Goal: Task Accomplishment & Management: Complete application form

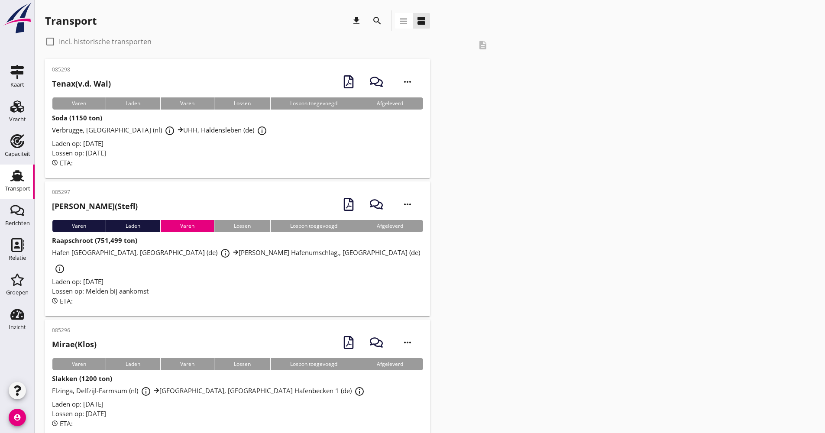
click at [272, 164] on div "ETA:" at bounding box center [237, 163] width 371 height 10
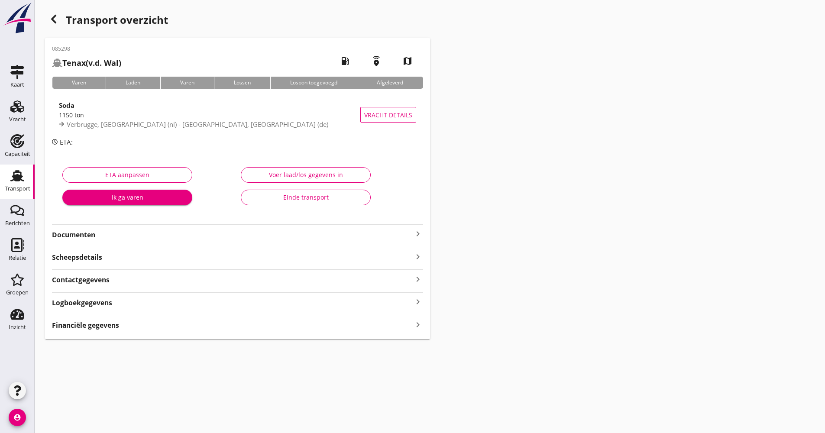
click at [140, 134] on div "Soda 1150 ton Verbrugge, [GEOGRAPHIC_DATA] (nl) - [GEOGRAPHIC_DATA], [GEOGRAPHI…" at bounding box center [237, 114] width 371 height 45
click at [143, 120] on span "Verbrugge, [GEOGRAPHIC_DATA] (nl) - [GEOGRAPHIC_DATA], [GEOGRAPHIC_DATA] (de)" at bounding box center [197, 124] width 261 height 9
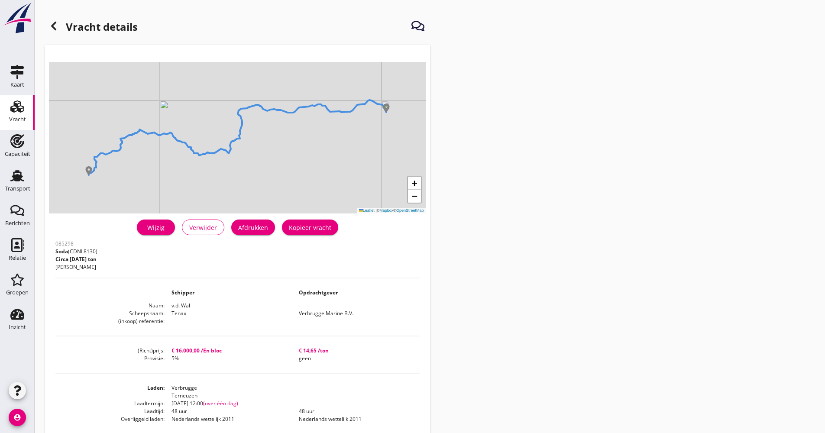
click at [152, 227] on div "Wijzig" at bounding box center [156, 227] width 24 height 9
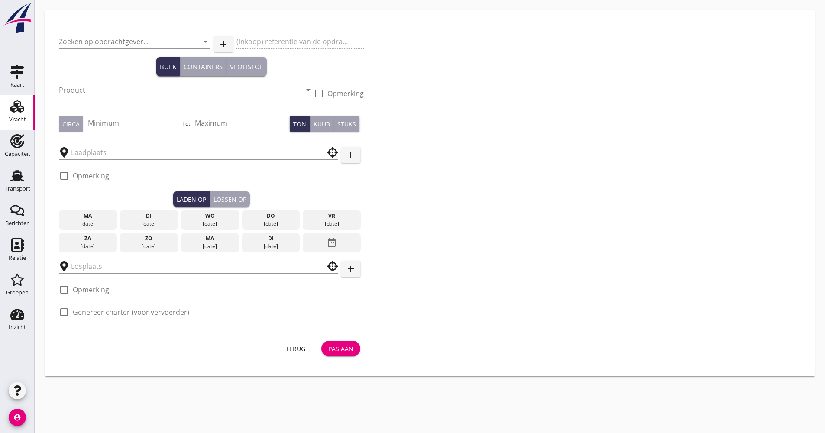
type input "Verbrugge Marine B.V."
type input "Soda (8130)"
type input "1150"
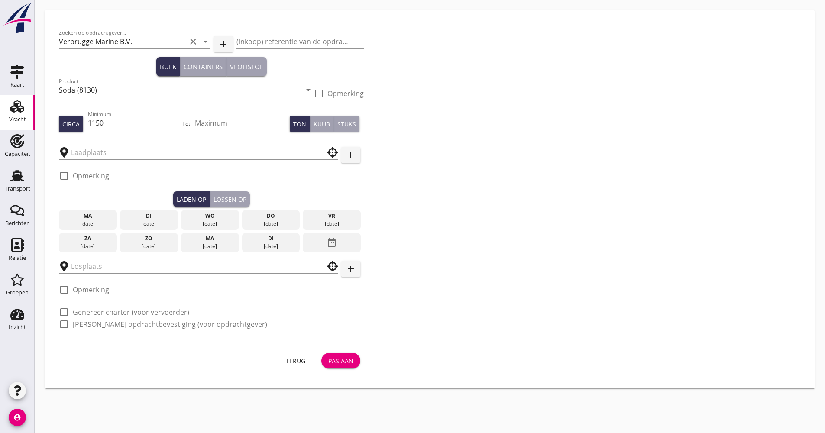
type input "Verbrugge"
type input "UHH"
checkbox input "true"
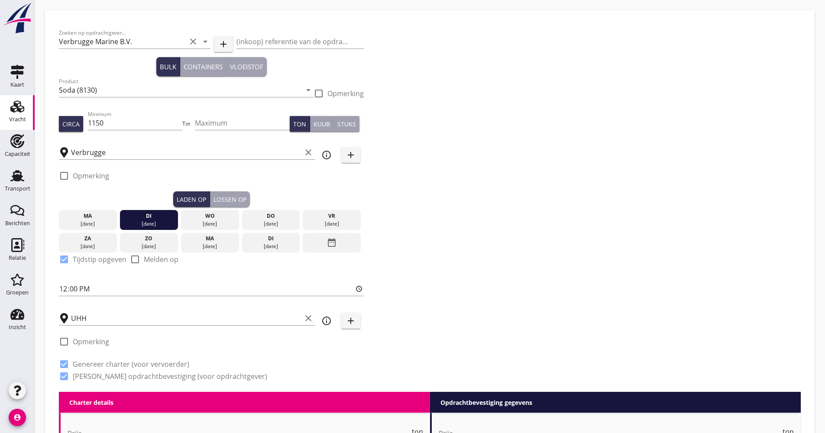
type input "16000"
checkbox input "false"
radio input "false"
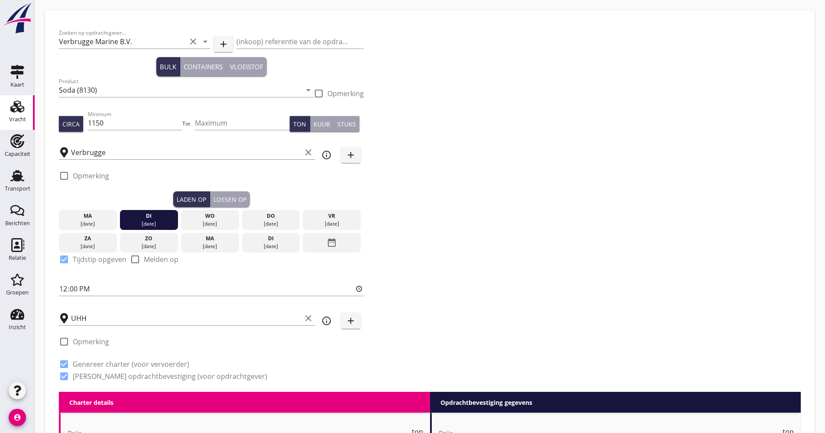
checkbox input "true"
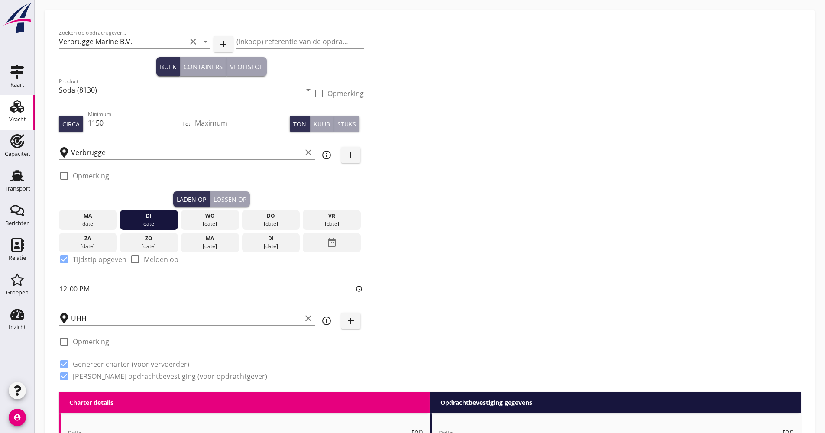
type input "48"
type input "2"
type input "5"
type input "14.65"
checkbox input "false"
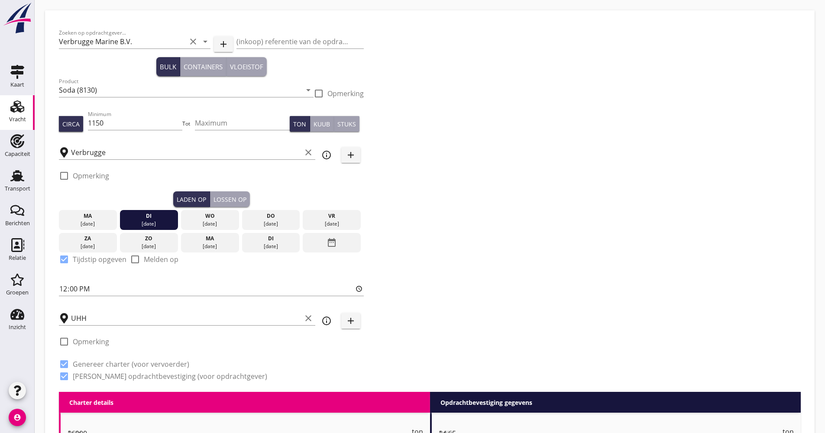
radio input "false"
checkbox input "true"
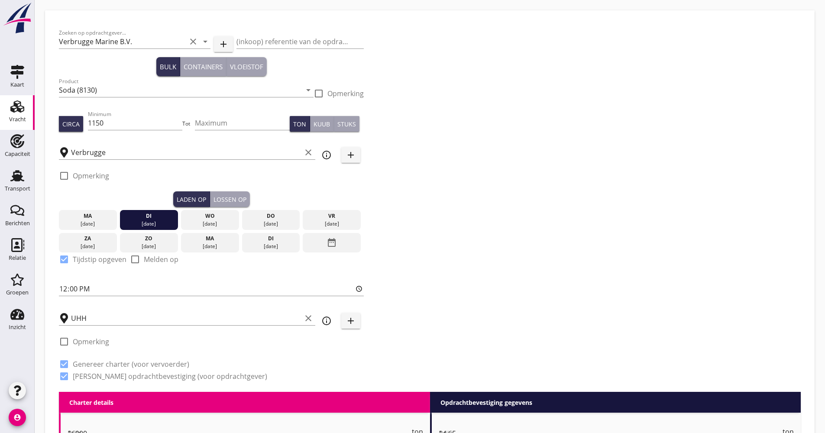
checkbox input "true"
type input "48"
type input "2"
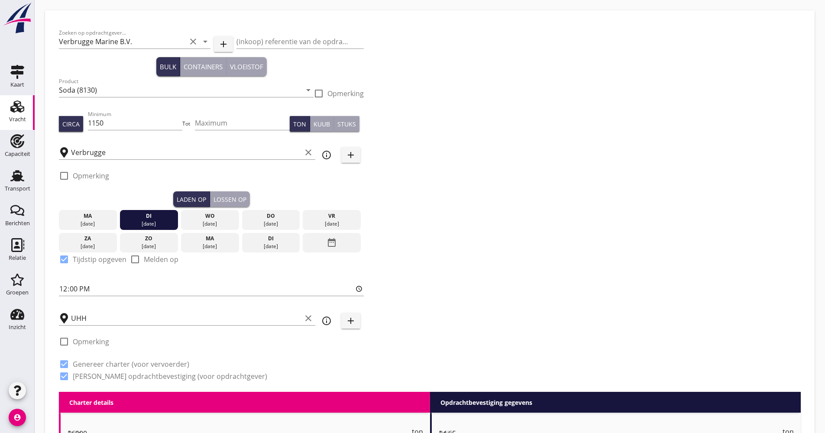
type input "21"
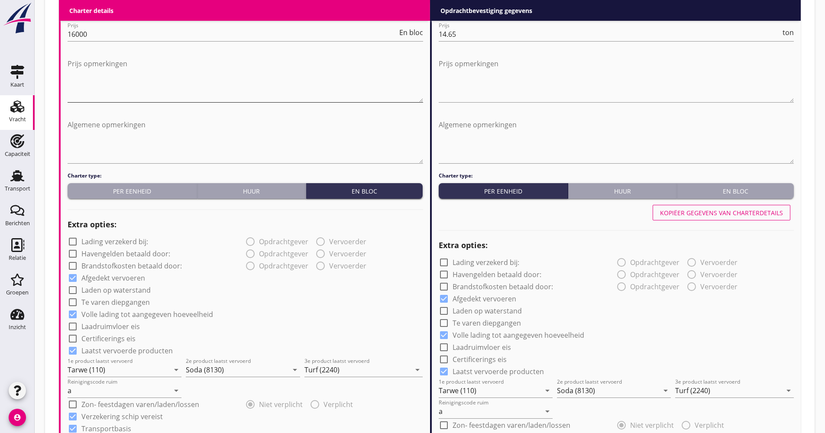
scroll to position [303, 0]
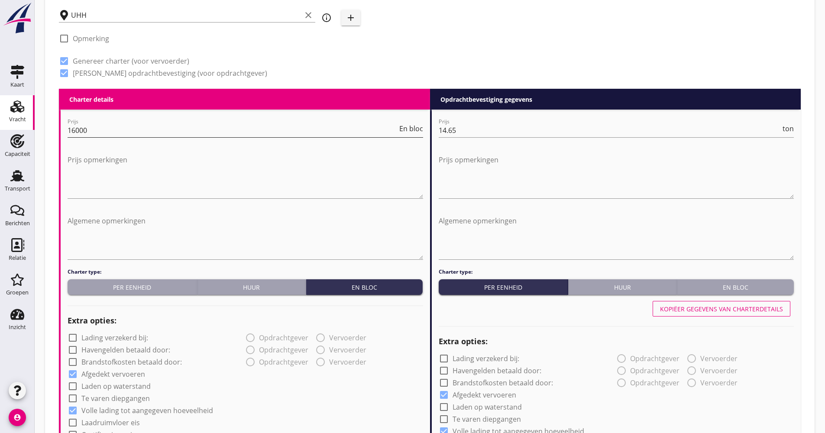
click at [96, 132] on input "16000" at bounding box center [233, 130] width 330 height 14
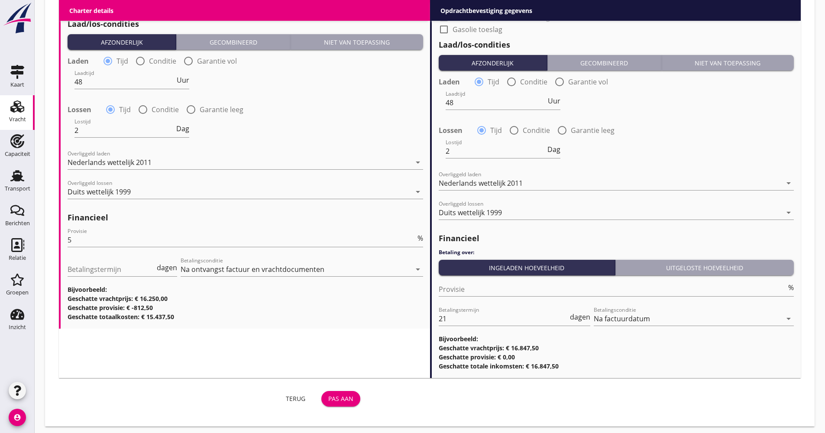
scroll to position [0, 0]
type input "16250"
click at [346, 394] on button "Pas aan" at bounding box center [340, 399] width 39 height 16
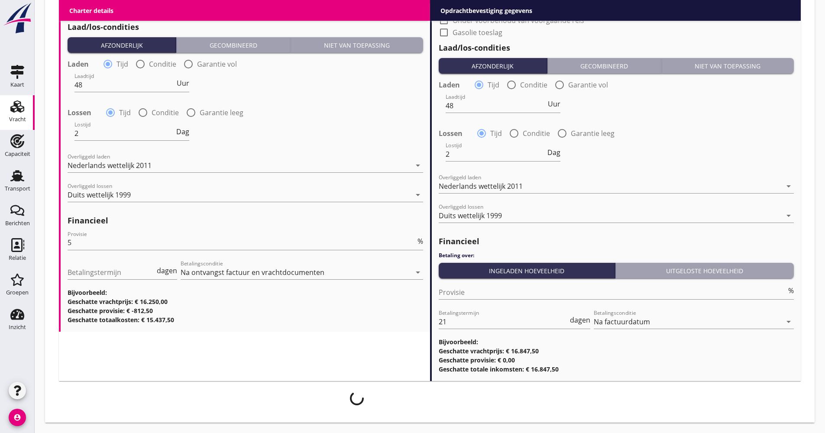
scroll to position [906, 0]
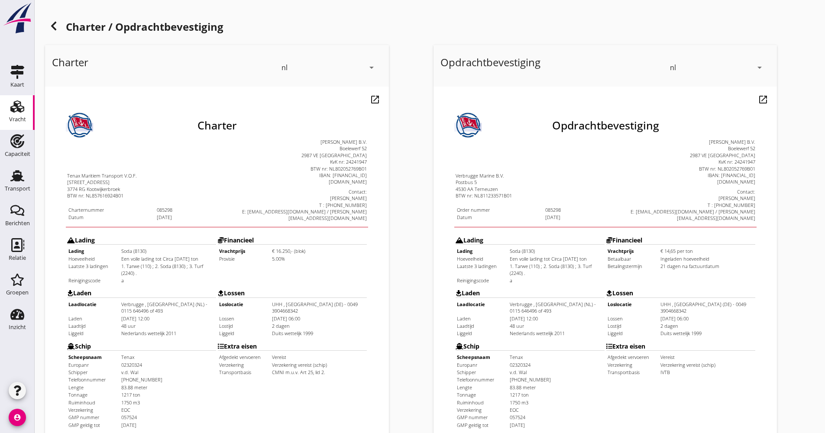
scroll to position [208, 0]
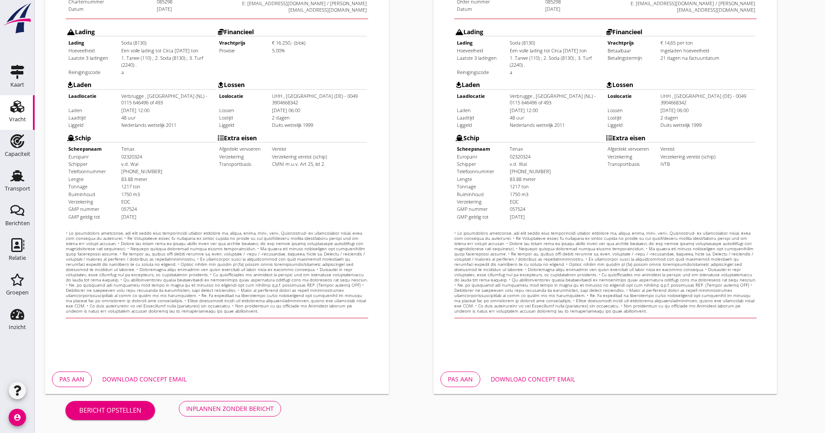
click at [152, 374] on button "Download concept email" at bounding box center [144, 379] width 98 height 16
click at [266, 409] on div "Inplannen zonder bericht" at bounding box center [229, 408] width 87 height 9
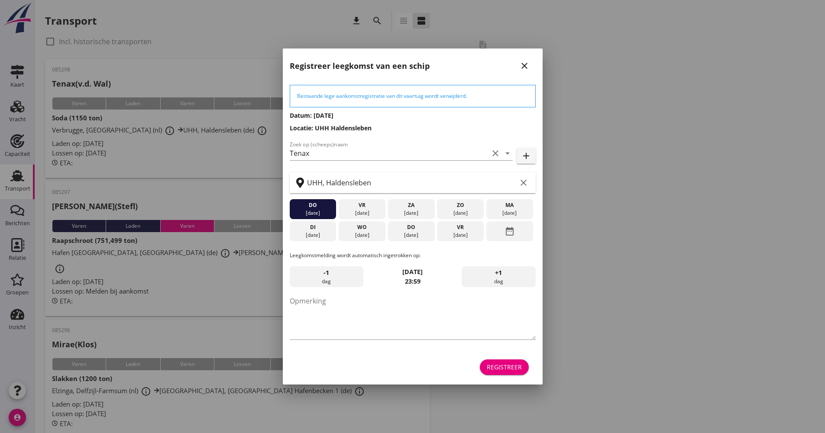
click at [492, 358] on div "Registreer" at bounding box center [413, 367] width 246 height 21
click at [498, 368] on div "Registreer" at bounding box center [504, 366] width 35 height 9
